Goal: Find specific page/section: Find specific page/section

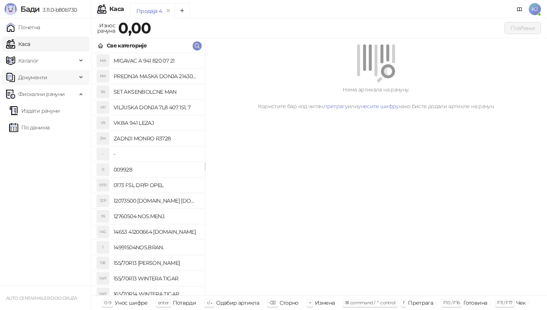
click at [38, 81] on span "Документи" at bounding box center [32, 77] width 29 height 15
click at [35, 110] on link "Излазни документи" at bounding box center [40, 110] width 63 height 15
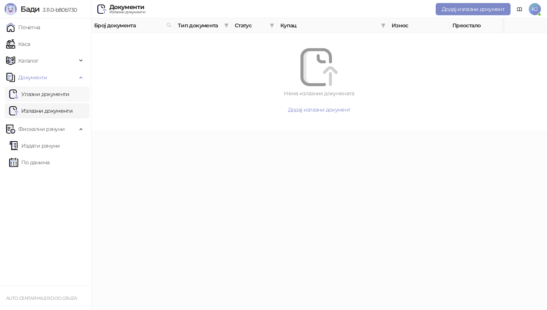
click at [49, 94] on link "Улазни документи" at bounding box center [39, 94] width 60 height 15
click at [41, 127] on span "Фискални рачуни" at bounding box center [41, 128] width 46 height 15
click at [80, 129] on icon at bounding box center [82, 129] width 4 height 0
click at [56, 145] on link "Издати рачуни" at bounding box center [34, 145] width 51 height 15
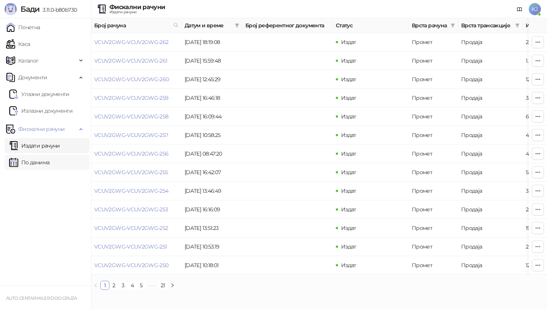
click at [47, 161] on link "По данима" at bounding box center [29, 162] width 40 height 15
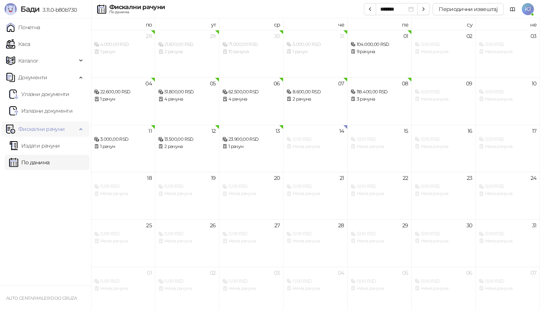
click at [82, 131] on div "Фискални рачуни" at bounding box center [46, 128] width 88 height 15
